Goal: Transaction & Acquisition: Purchase product/service

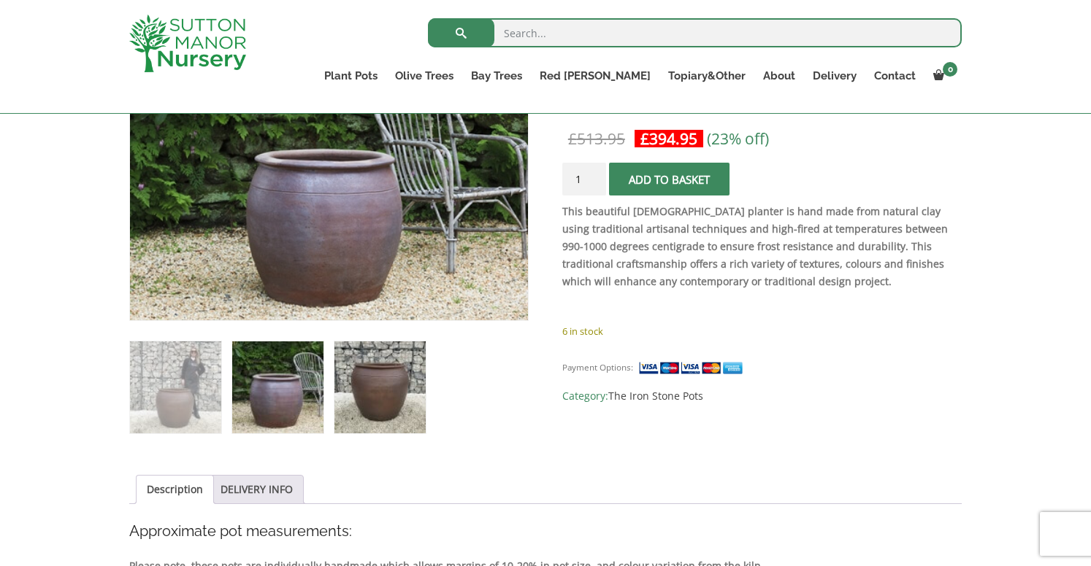
scroll to position [270, 0]
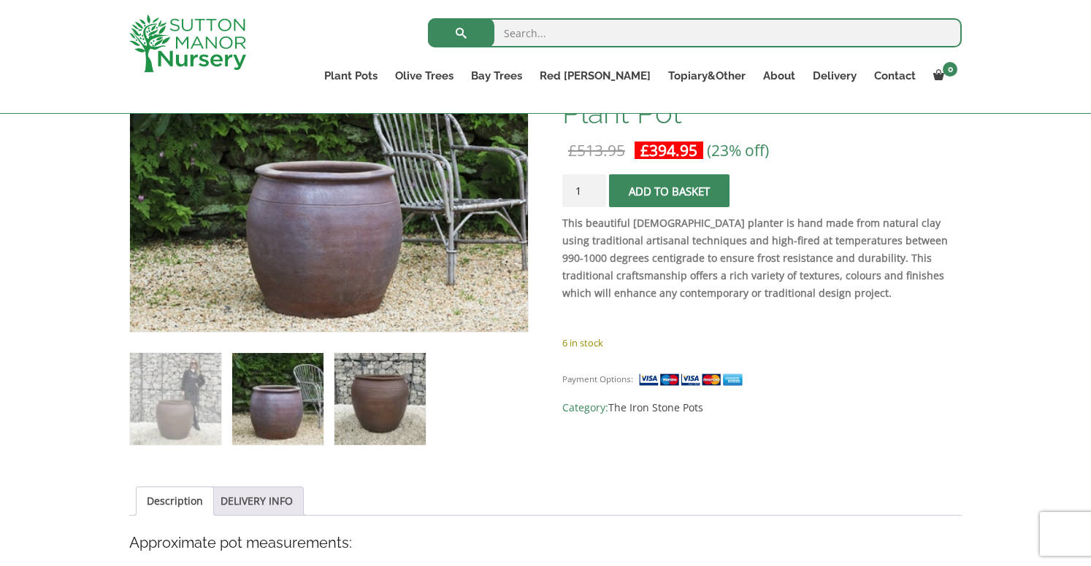
click at [358, 381] on img at bounding box center [379, 398] width 91 height 91
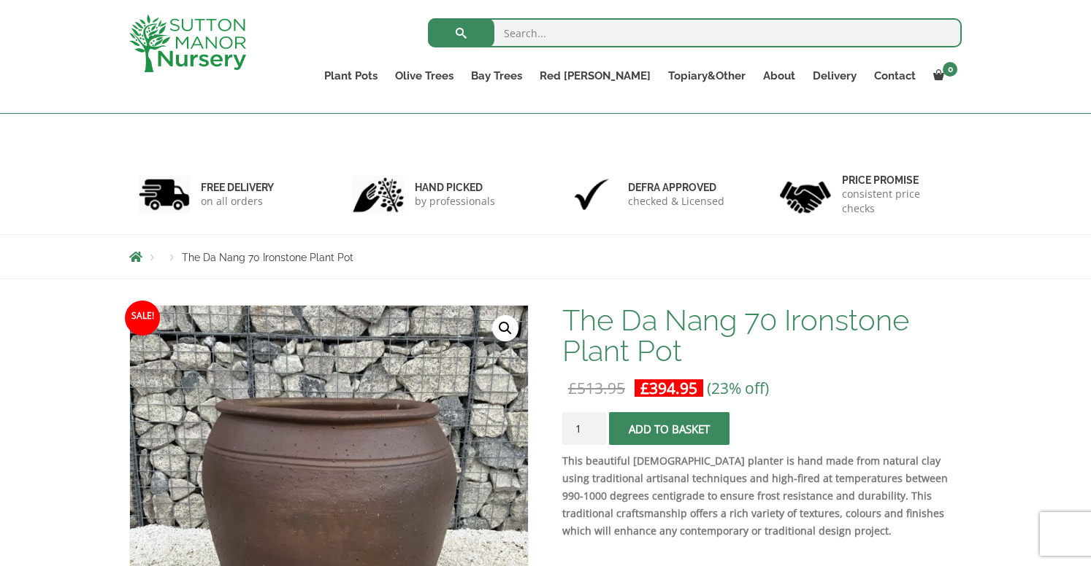
scroll to position [0, 0]
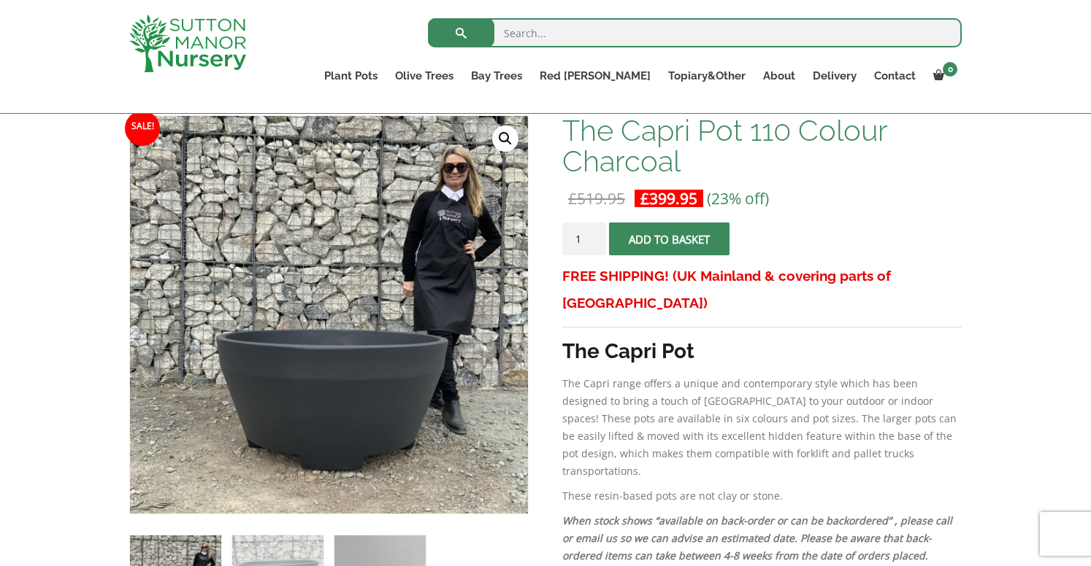
scroll to position [212, 0]
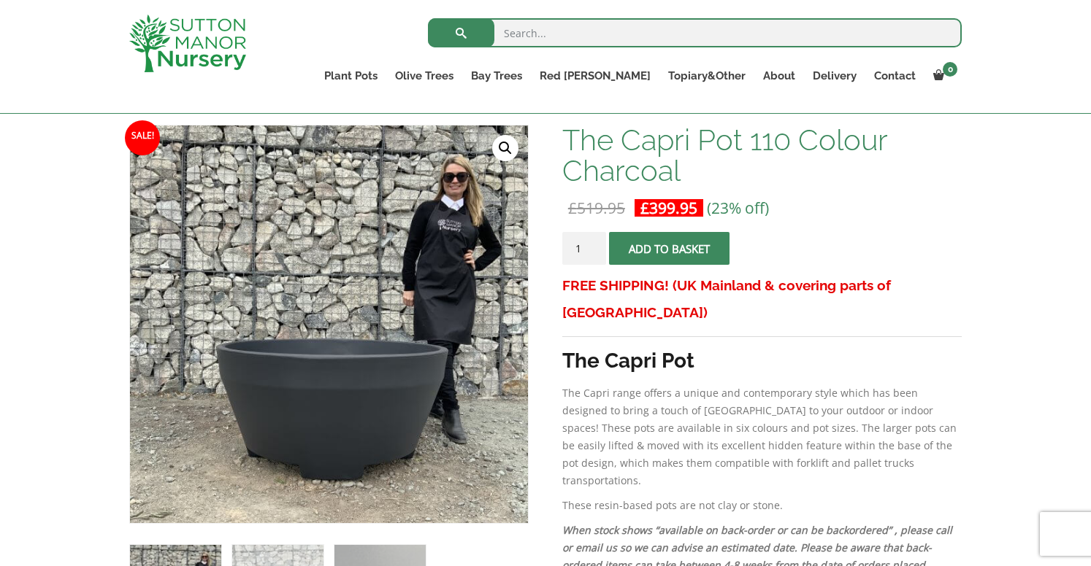
click at [528, 33] on input "search" at bounding box center [695, 32] width 534 height 29
type input "water bowl"
click at [428, 18] on button "submit" at bounding box center [461, 32] width 66 height 29
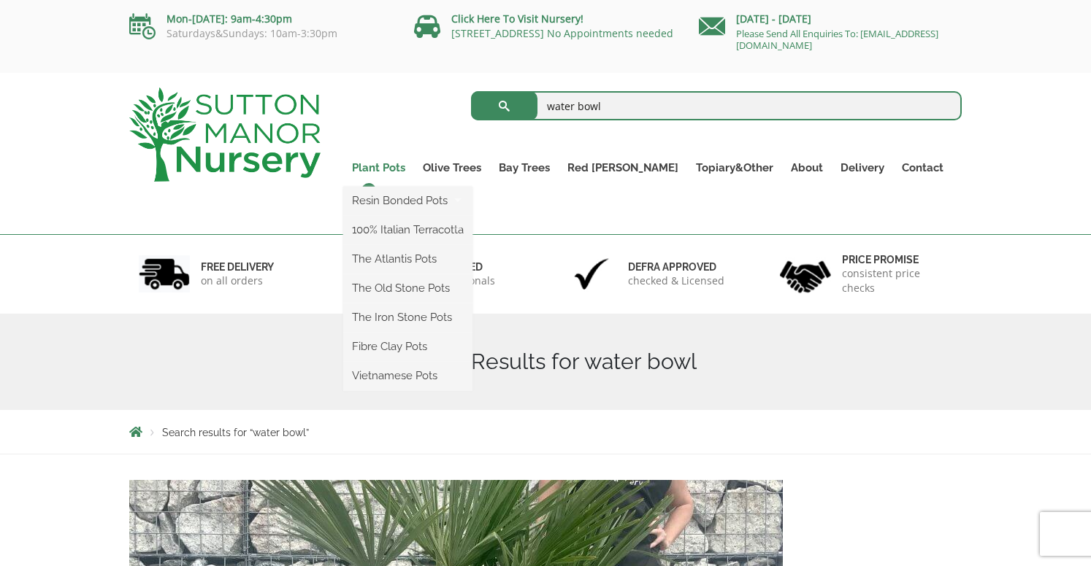
click at [399, 164] on link "Plant Pots" at bounding box center [378, 168] width 71 height 20
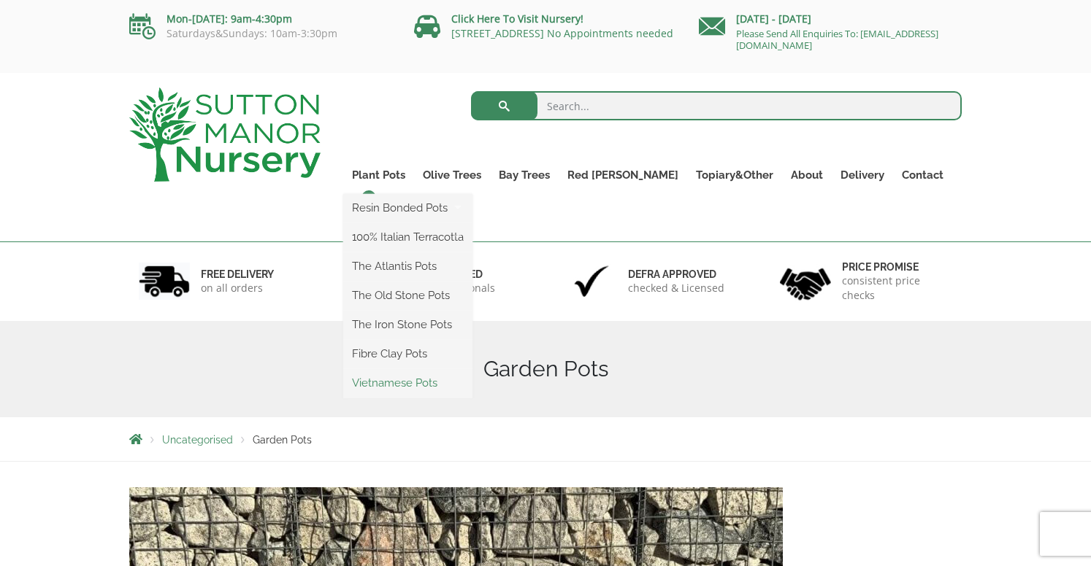
click at [458, 385] on link "Vietnamese Pots" at bounding box center [407, 383] width 129 height 22
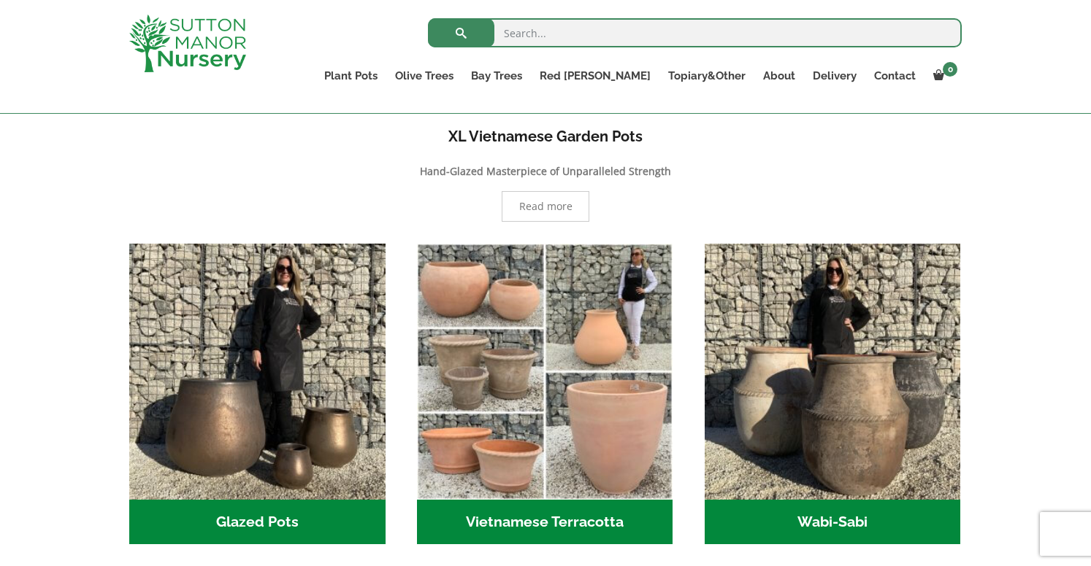
scroll to position [457, 0]
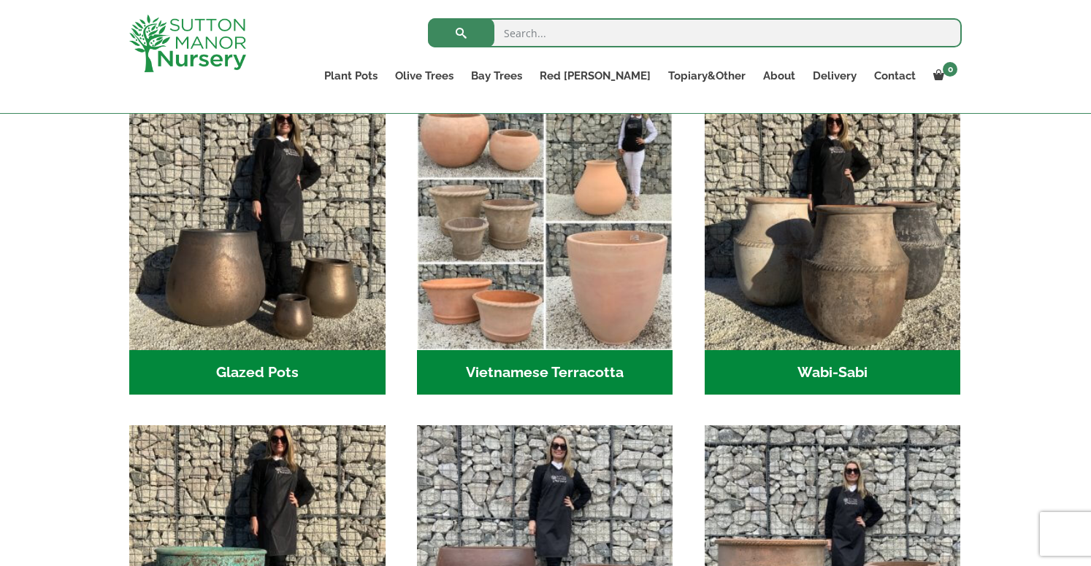
click at [782, 361] on h2 "Wabi-Sabi (14)" at bounding box center [832, 372] width 256 height 45
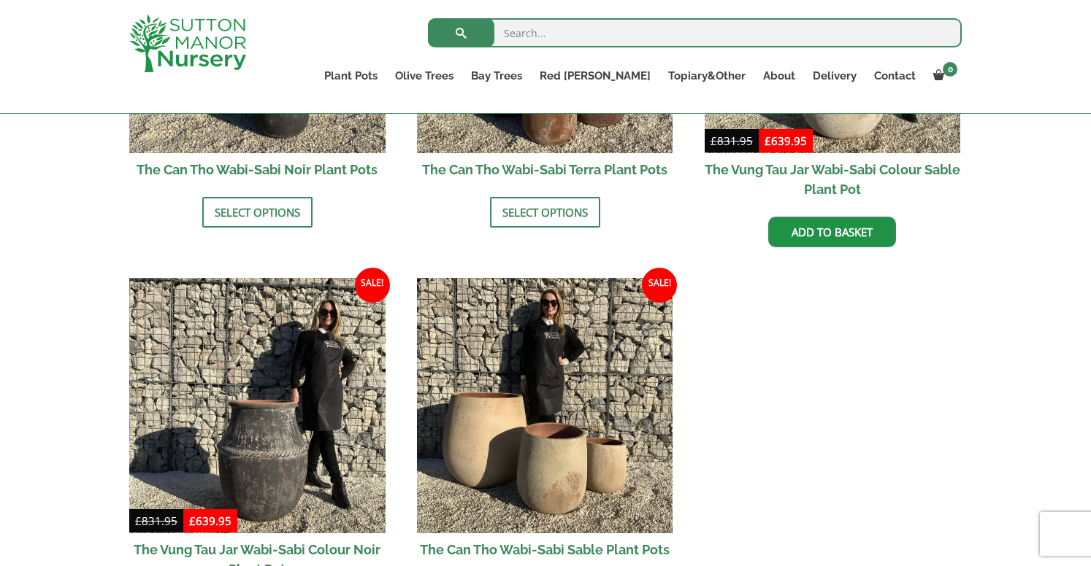
scroll to position [1742, 0]
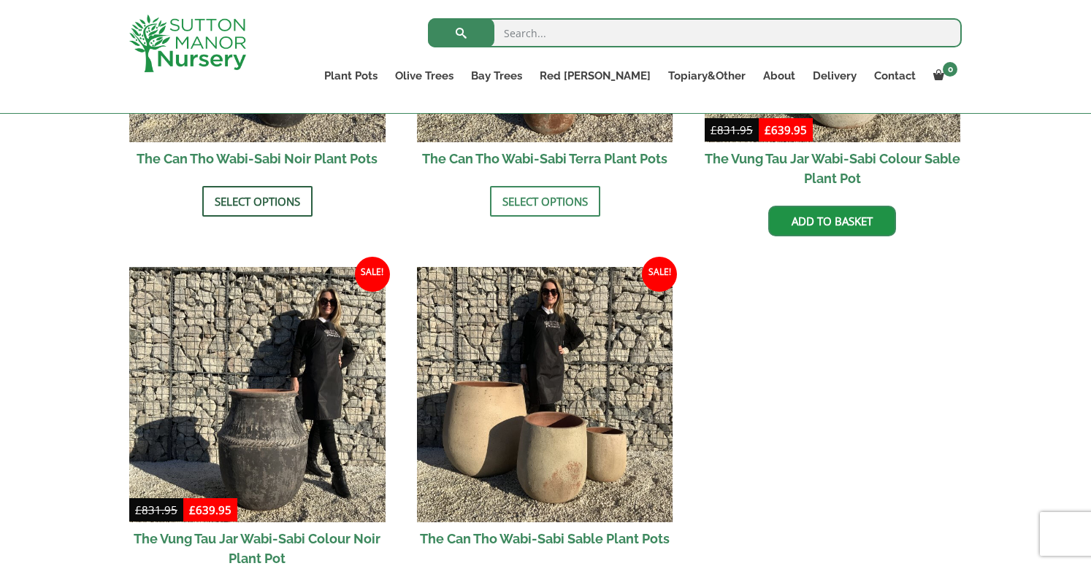
click at [245, 199] on link "Select options" at bounding box center [257, 201] width 110 height 31
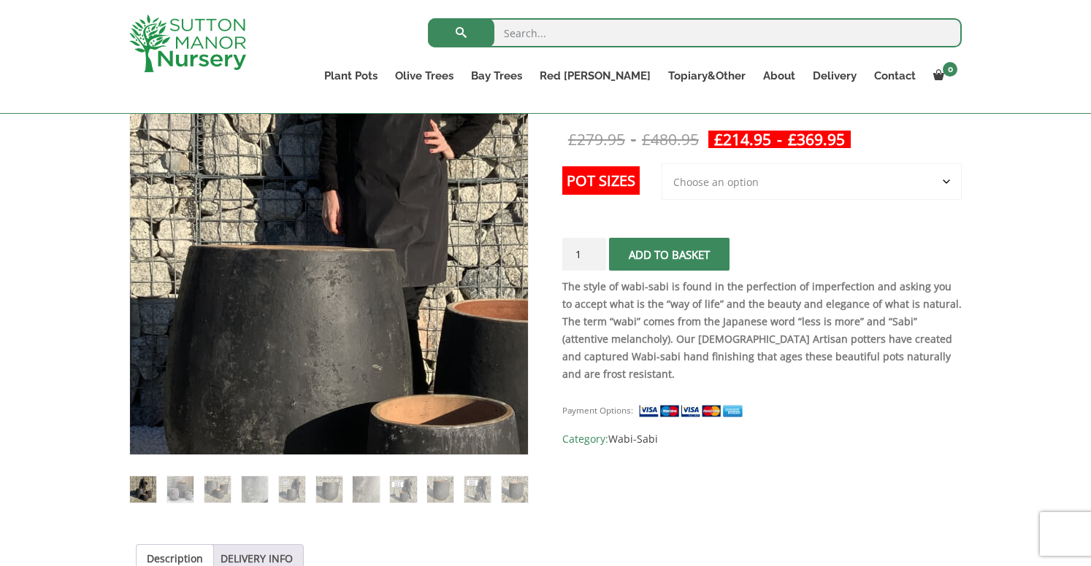
scroll to position [206, 0]
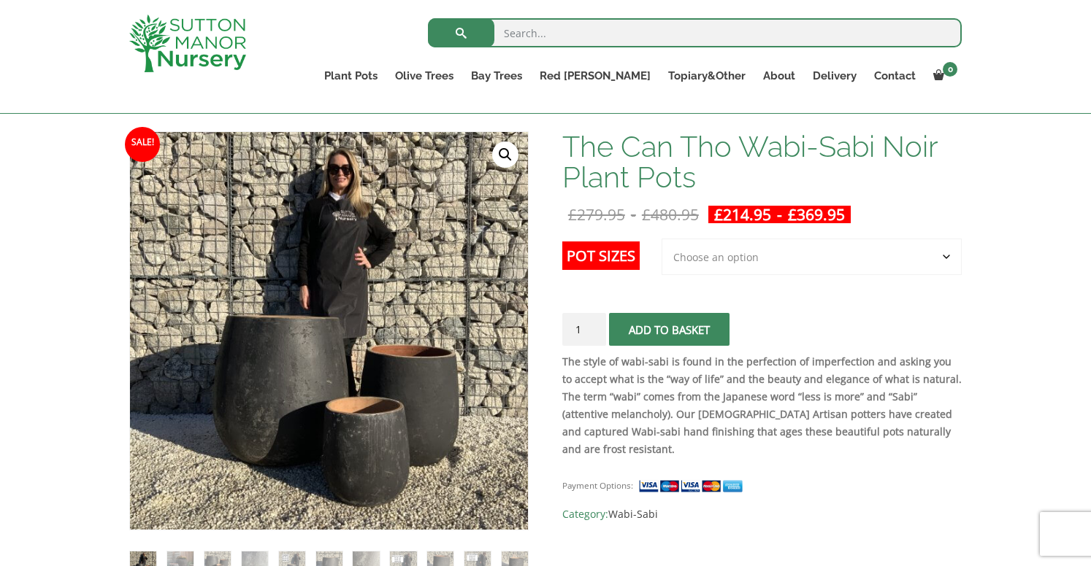
click at [737, 261] on select "Choose an option 3rd to Largest Pot In The Picture 2nd to Largest Pot In The Pi…" at bounding box center [811, 257] width 300 height 36
select select "2nd to Largest Pot In The Picture"
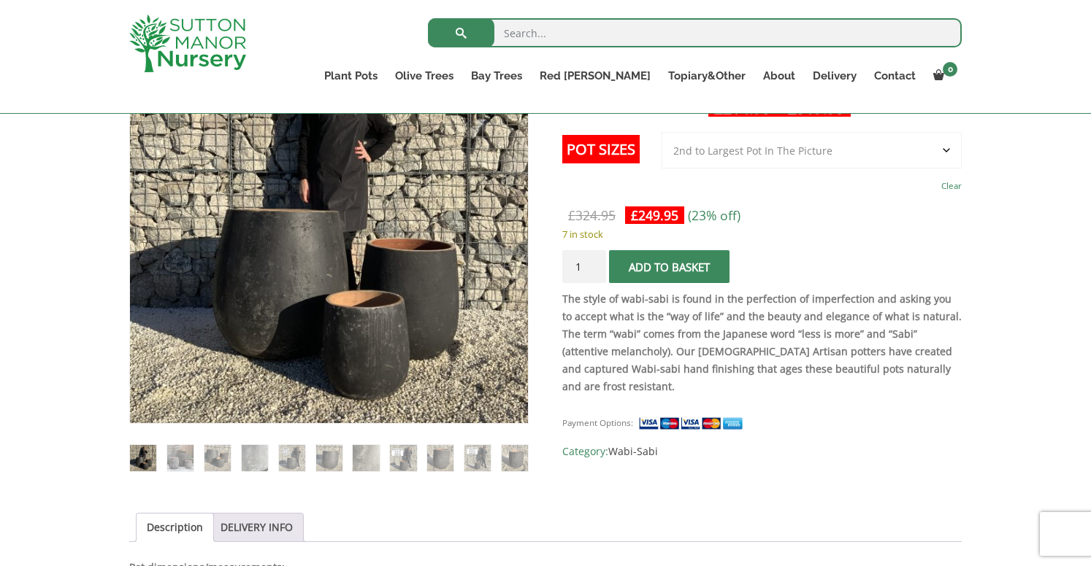
scroll to position [310, 0]
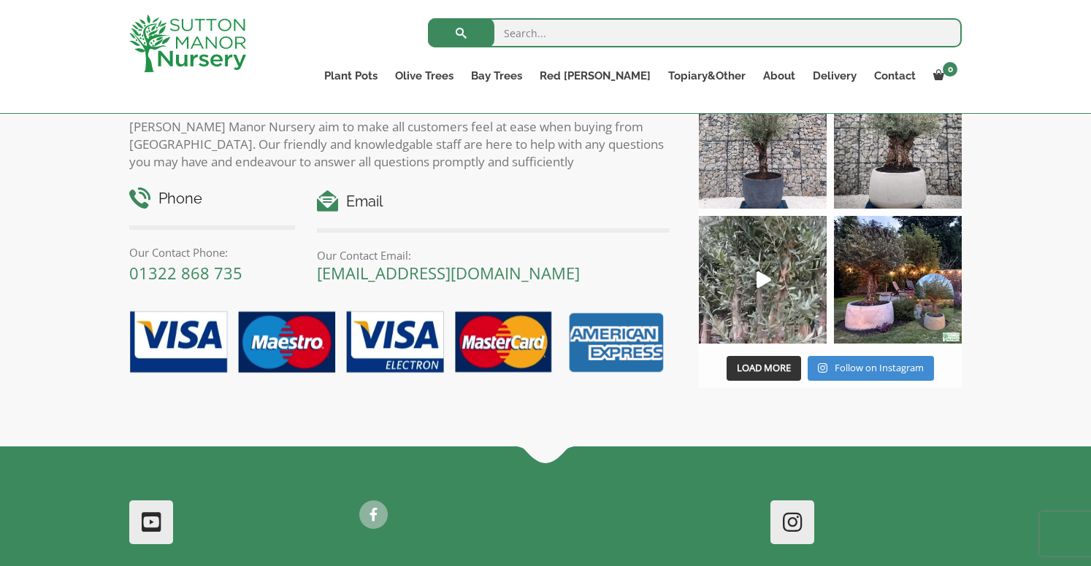
scroll to position [2437, 0]
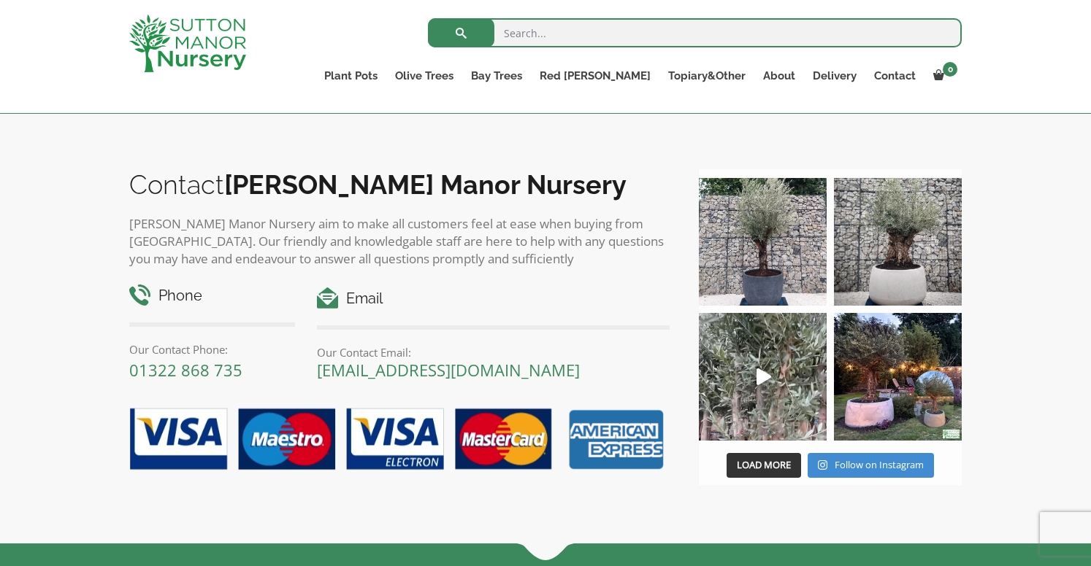
scroll to position [2138, 0]
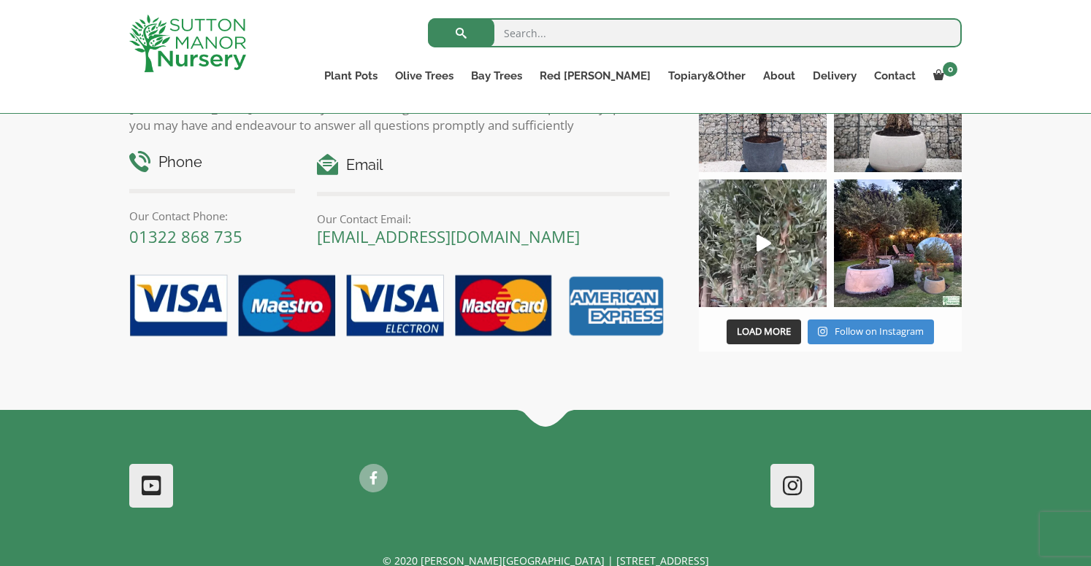
click at [530, 26] on input "search" at bounding box center [695, 32] width 534 height 29
type input "black water pot"
click at [428, 18] on button "submit" at bounding box center [461, 32] width 66 height 29
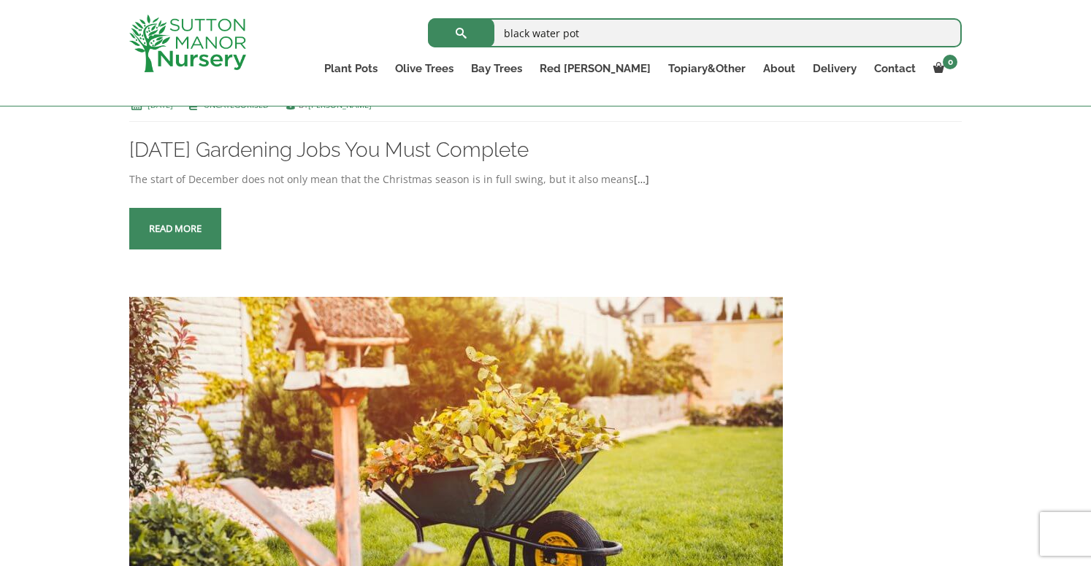
scroll to position [1688, 0]
